Goal: Information Seeking & Learning: Learn about a topic

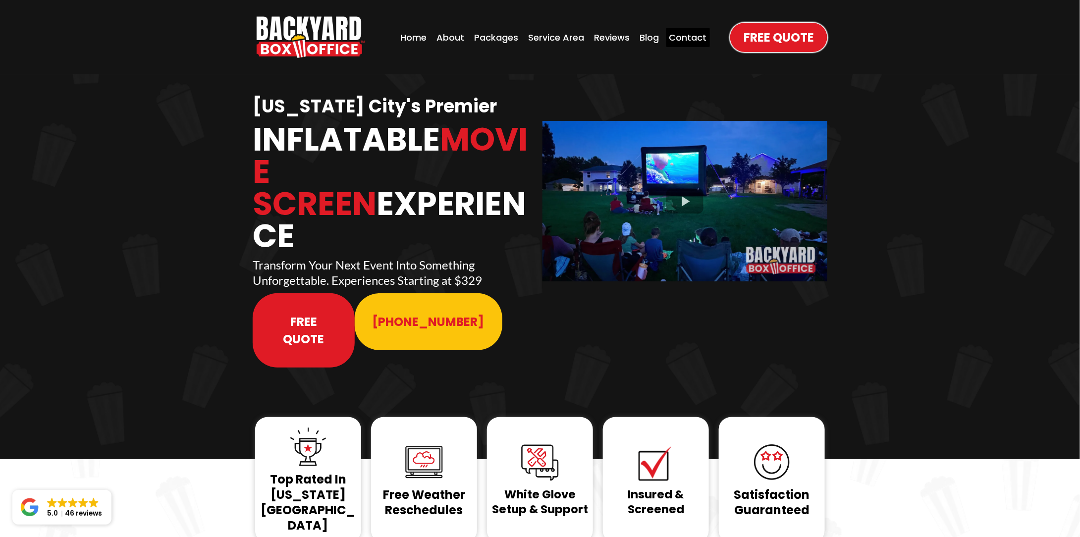
click at [680, 44] on div "Contact" at bounding box center [688, 37] width 44 height 19
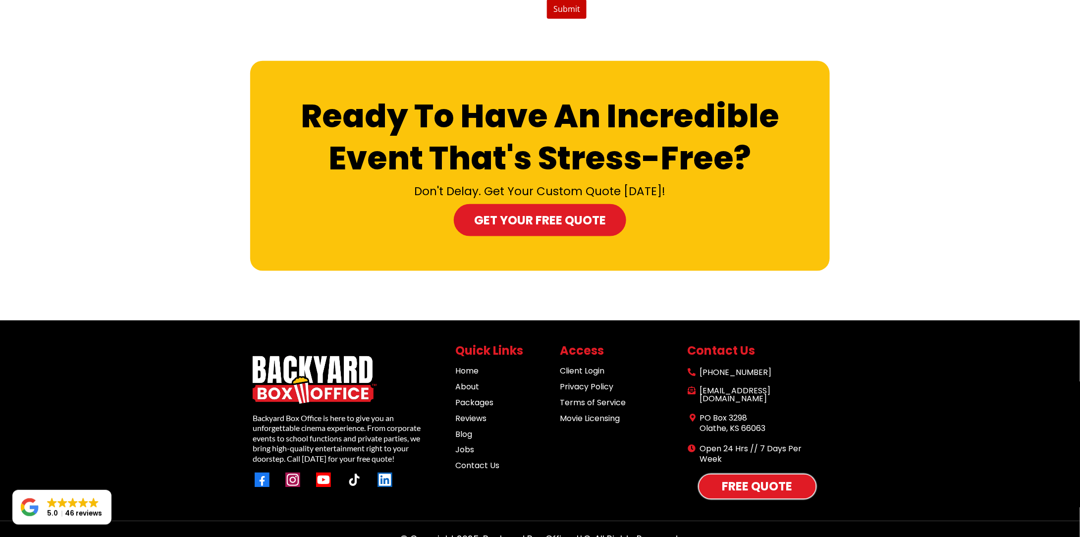
scroll to position [511, 0]
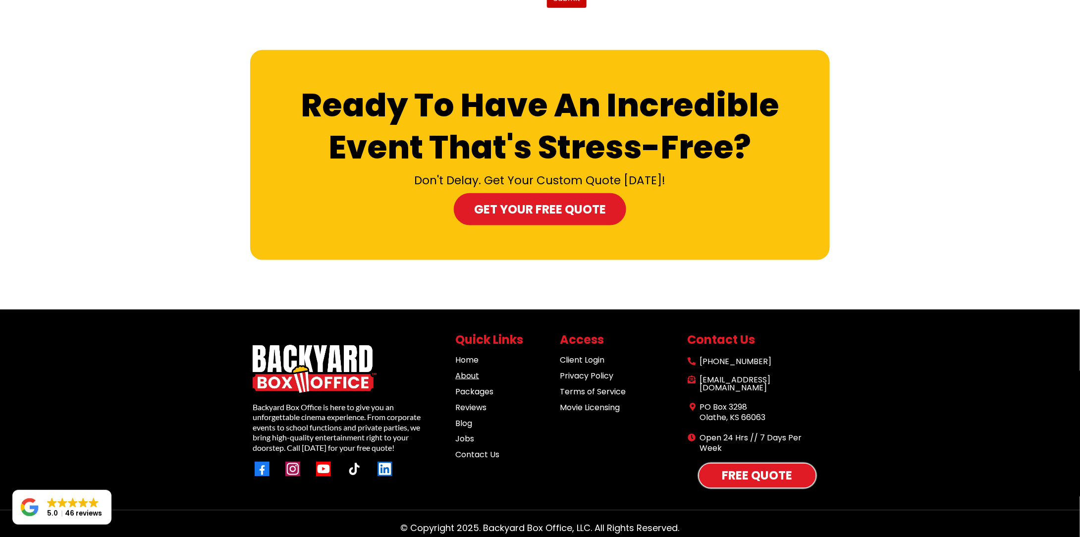
click at [466, 375] on link "About" at bounding box center [467, 375] width 24 height 11
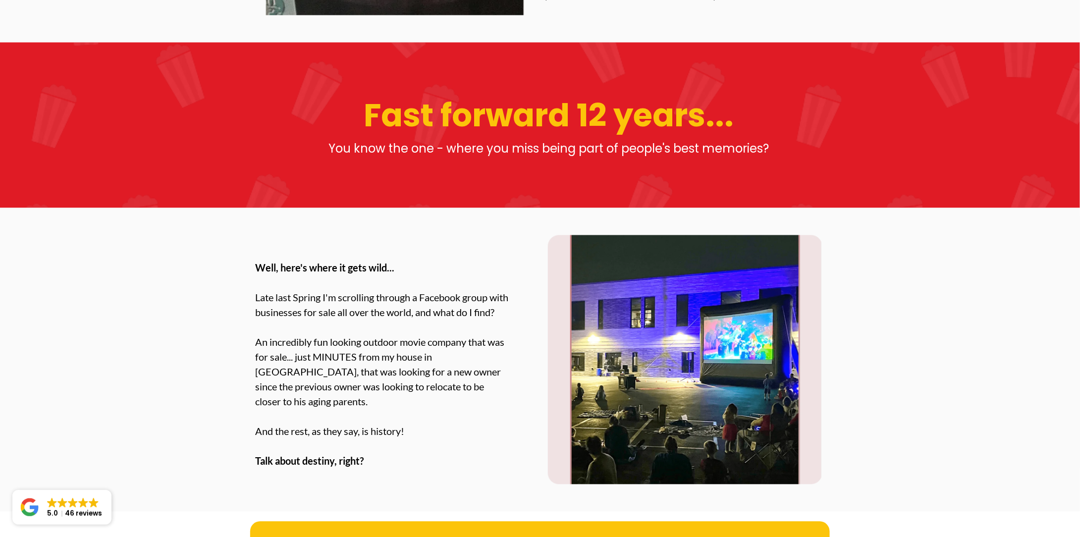
scroll to position [792, 0]
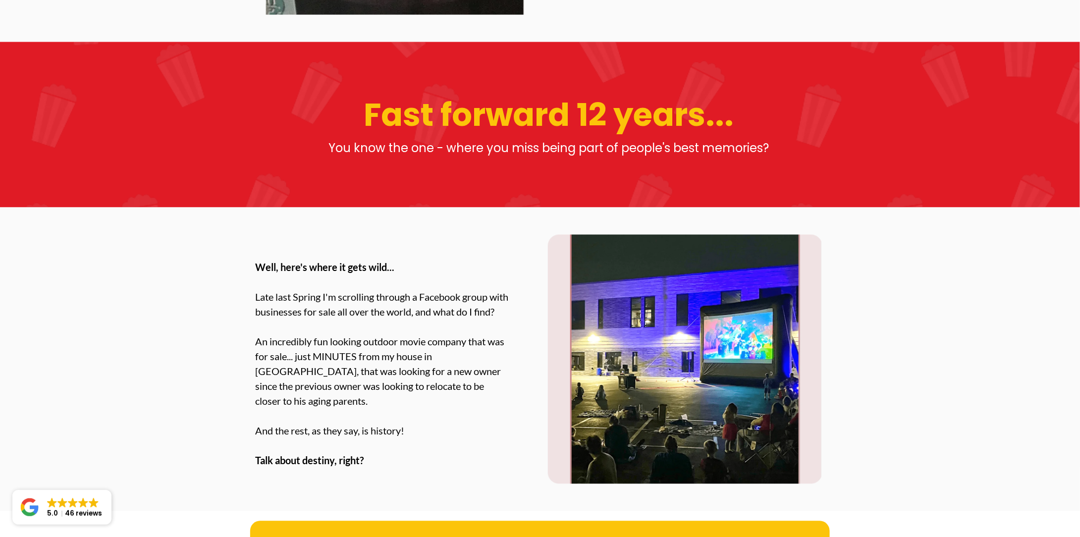
drag, startPoint x: 399, startPoint y: 448, endPoint x: 401, endPoint y: 456, distance: 8.1
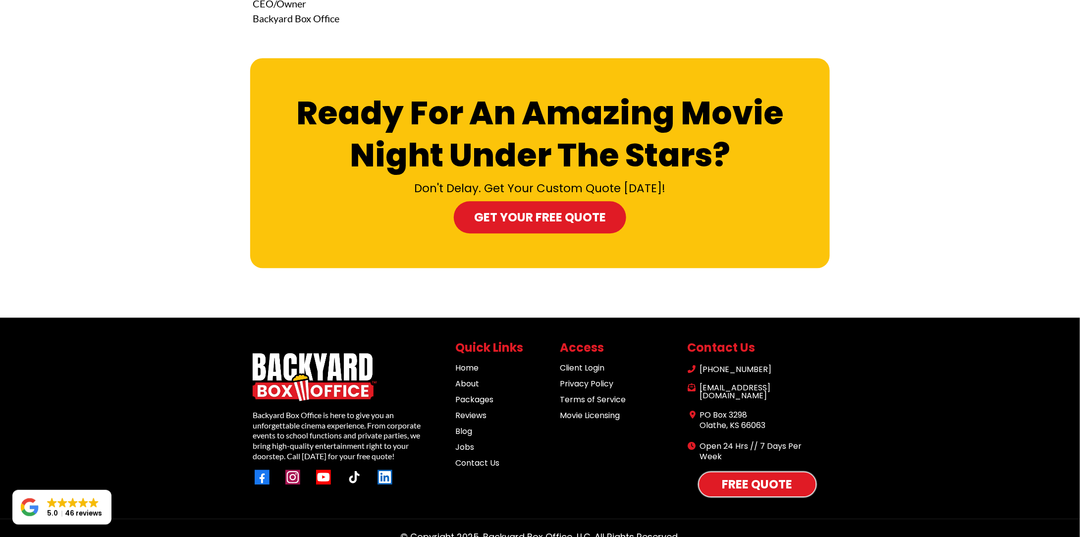
scroll to position [2990, 0]
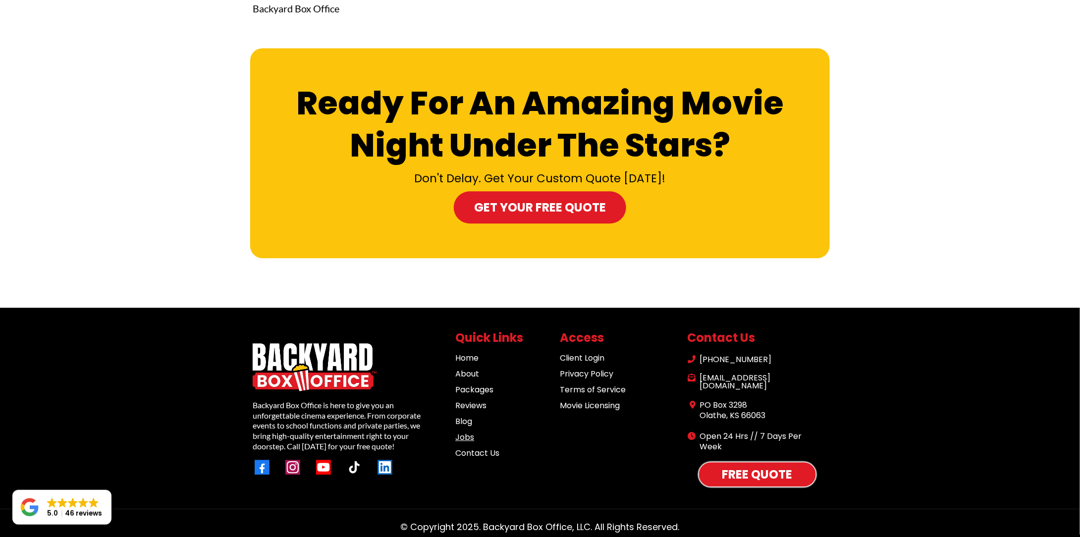
click at [459, 436] on link "Jobs" at bounding box center [464, 436] width 19 height 11
click at [590, 406] on link "Movie Licensing" at bounding box center [590, 405] width 60 height 11
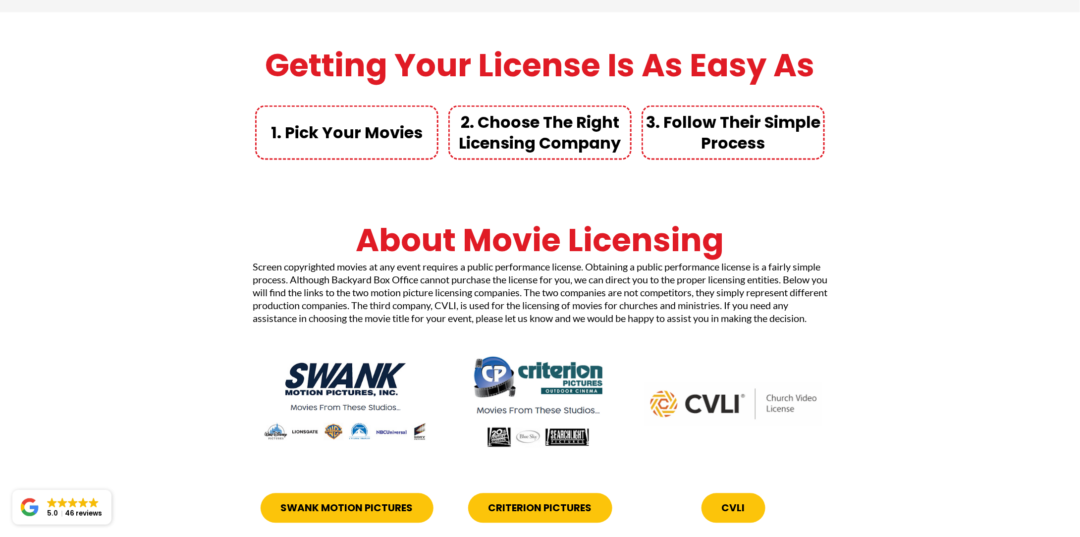
scroll to position [690, 0]
click at [357, 404] on img at bounding box center [347, 404] width 178 height 91
click at [349, 387] on img at bounding box center [347, 404] width 178 height 91
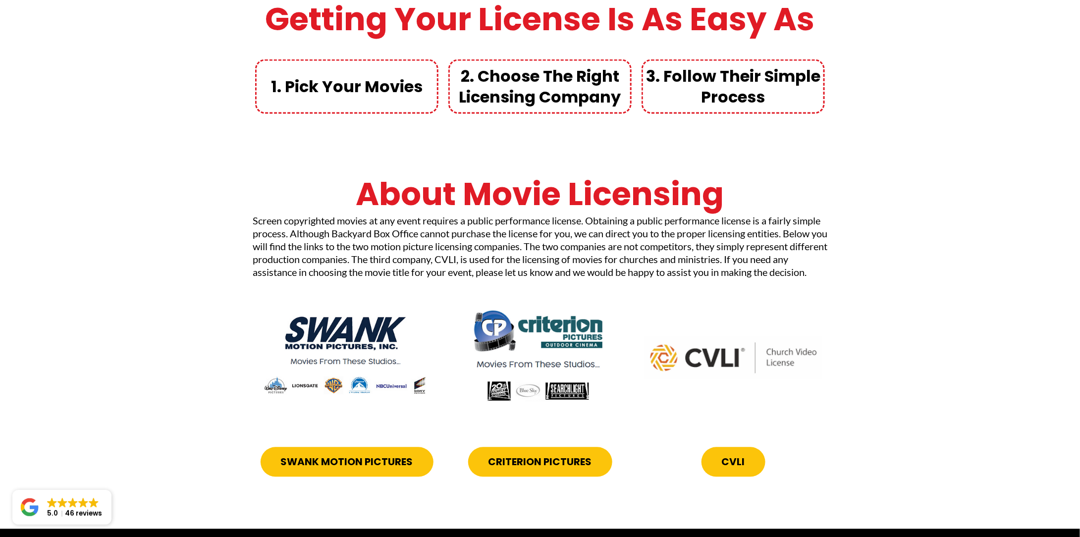
click at [344, 470] on span "Swank Motion Pictures" at bounding box center [347, 462] width 132 height 15
